Goal: Transaction & Acquisition: Subscribe to service/newsletter

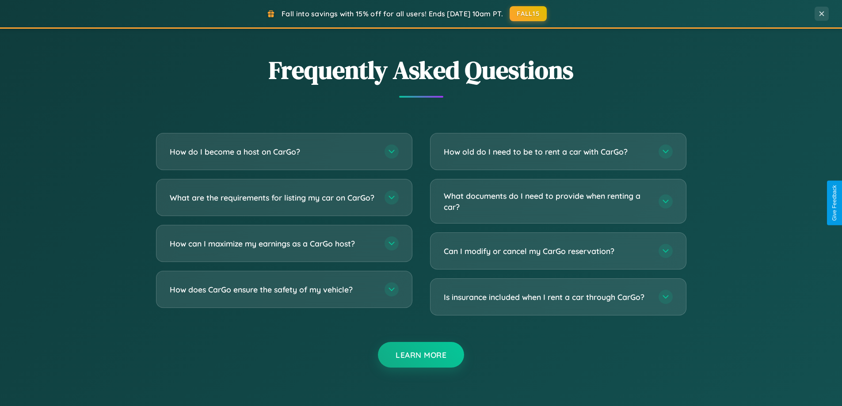
scroll to position [1700, 0]
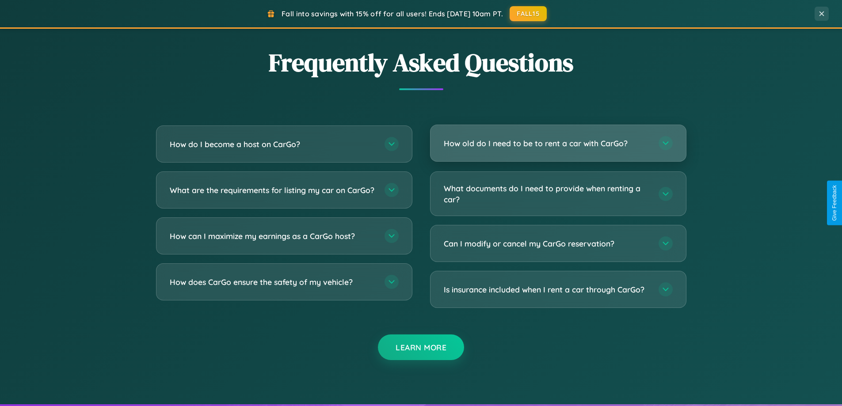
click at [558, 143] on h3 "How old do I need to be to rent a car with CarGo?" at bounding box center [547, 143] width 206 height 11
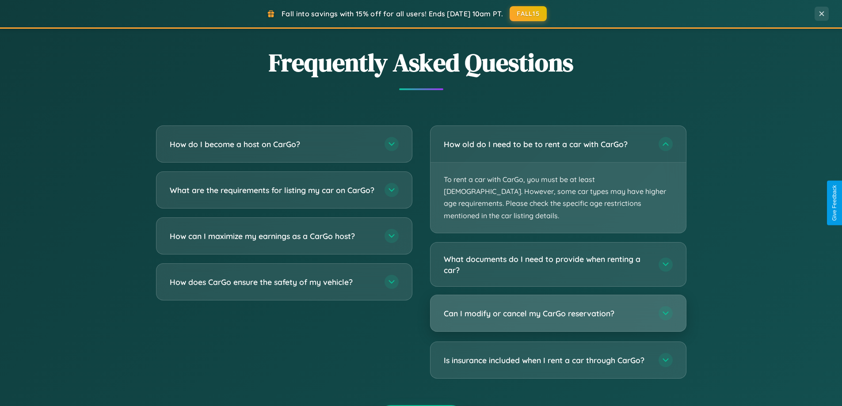
click at [558, 308] on h3 "Can I modify or cancel my CarGo reservation?" at bounding box center [547, 313] width 206 height 11
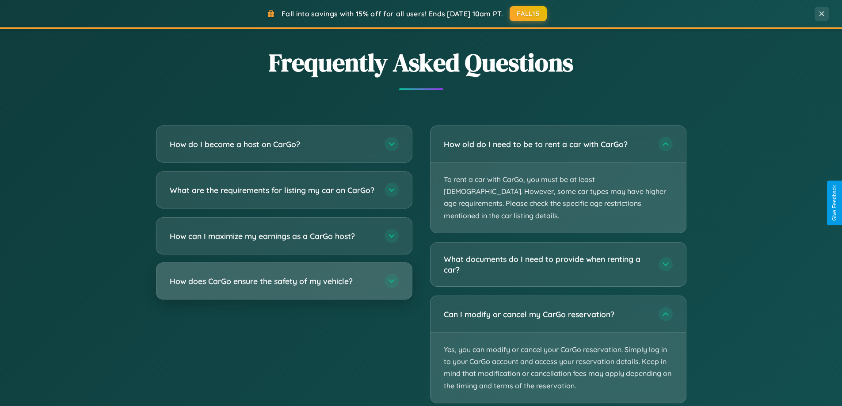
click at [284, 287] on h3 "How does CarGo ensure the safety of my vehicle?" at bounding box center [273, 281] width 206 height 11
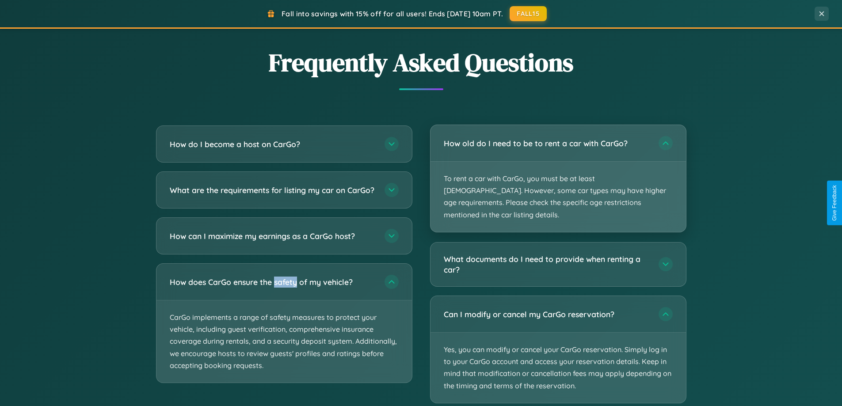
click at [558, 173] on p "To rent a car with CarGo, you must be at least [DEMOGRAPHIC_DATA]. However, som…" at bounding box center [557, 197] width 255 height 70
click at [558, 172] on p "To rent a car with CarGo, you must be at least [DEMOGRAPHIC_DATA]. However, som…" at bounding box center [557, 197] width 255 height 70
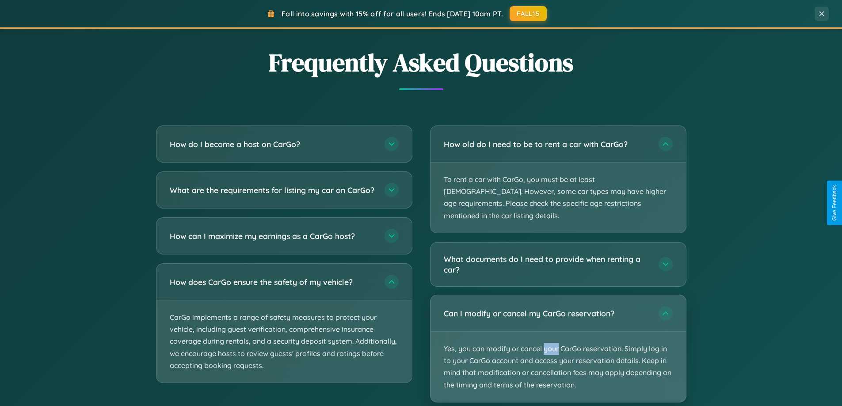
click at [558, 337] on p "Yes, you can modify or cancel your CarGo reservation. Simply log in to your Car…" at bounding box center [557, 367] width 255 height 70
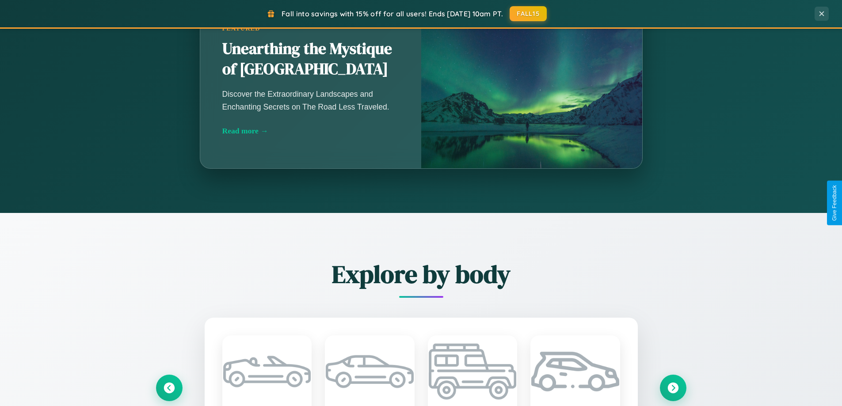
scroll to position [0, 0]
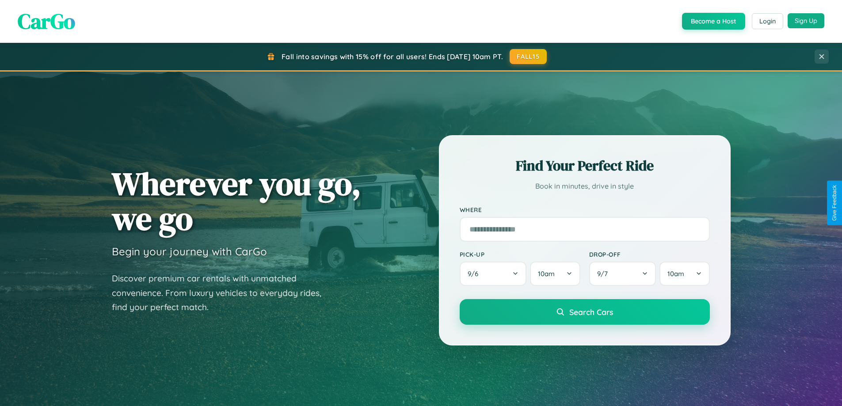
click at [806, 21] on button "Sign Up" at bounding box center [805, 20] width 37 height 15
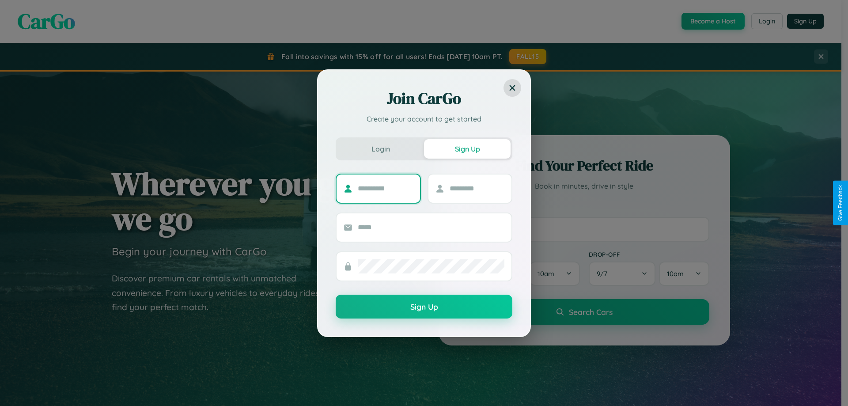
click at [385, 188] on input "text" at bounding box center [385, 189] width 55 height 14
type input "*****"
click at [477, 188] on input "text" at bounding box center [477, 189] width 55 height 14
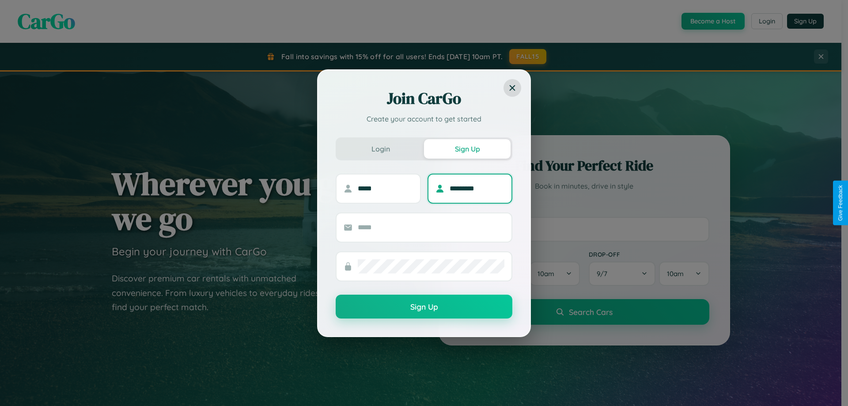
type input "*********"
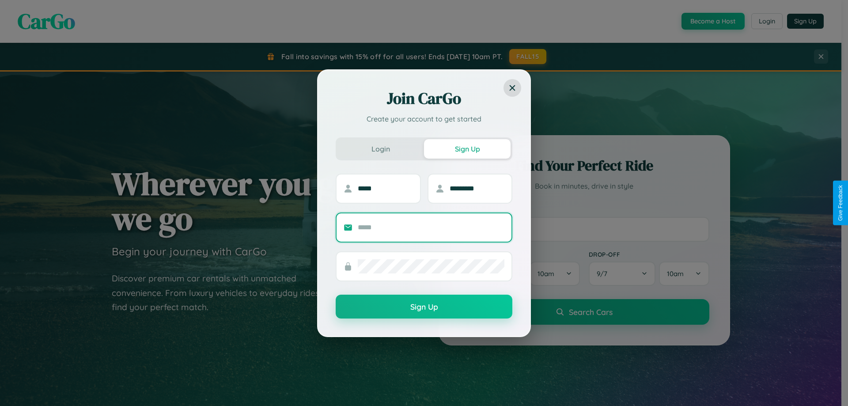
click at [431, 227] on input "text" at bounding box center [431, 227] width 147 height 14
type input "**********"
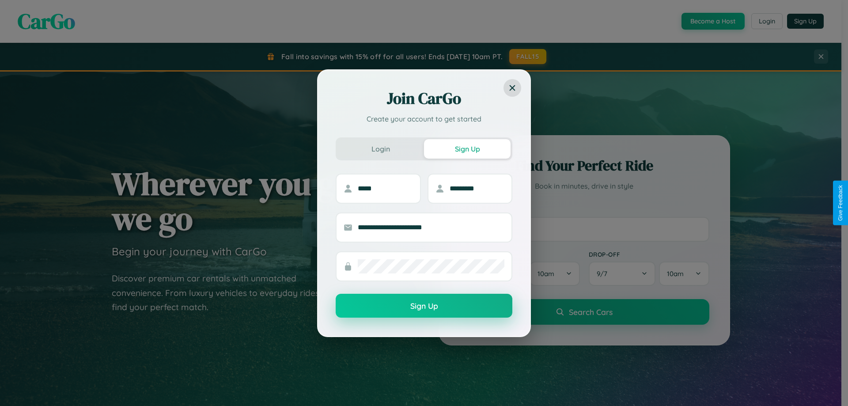
click at [424, 306] on button "Sign Up" at bounding box center [424, 306] width 177 height 24
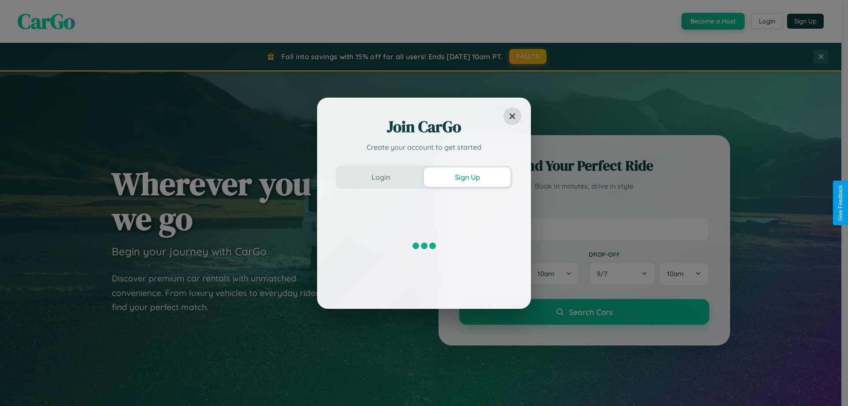
click at [528, 57] on div "Join CarGo Create your account to get started Login Sign Up" at bounding box center [424, 203] width 848 height 406
